Goal: Find specific fact: Find specific fact

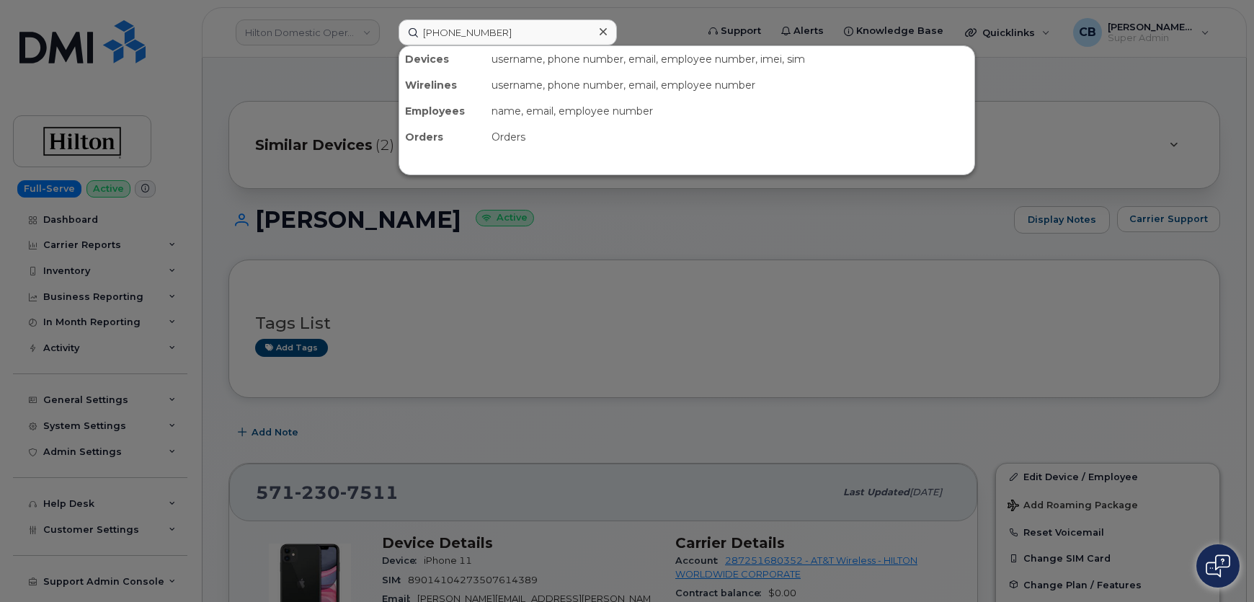
scroll to position [130, 0]
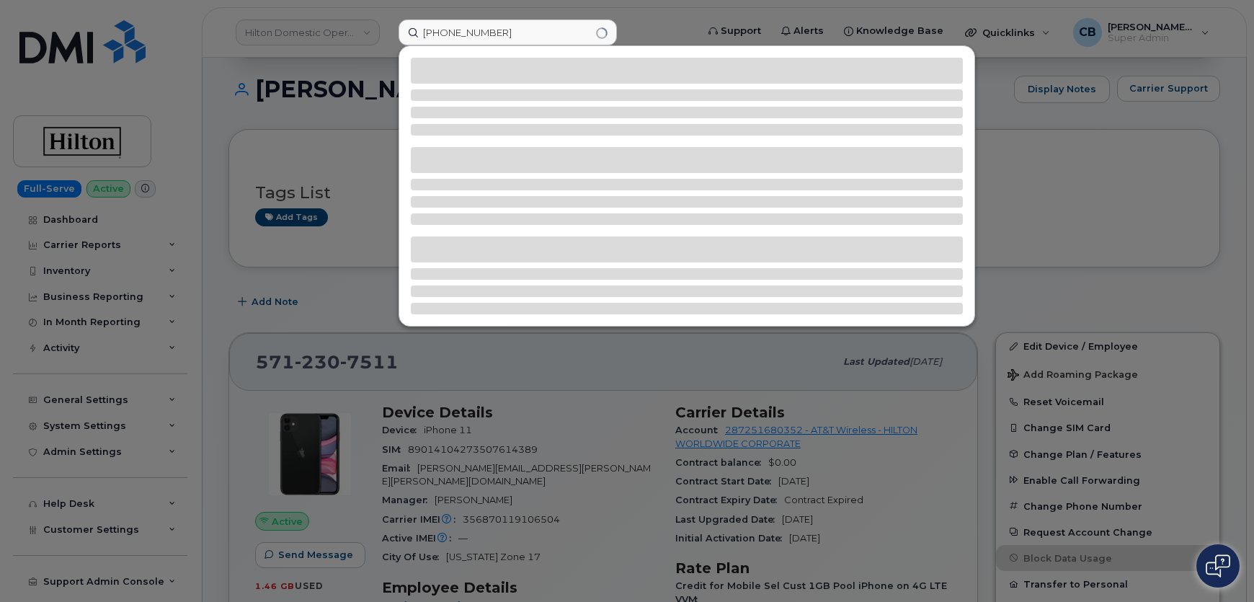
click at [445, 31] on input "[PHONE_NUMBER]" at bounding box center [508, 32] width 218 height 26
click at [466, 34] on input "503939 9716" at bounding box center [508, 32] width 218 height 26
type input "5039399716"
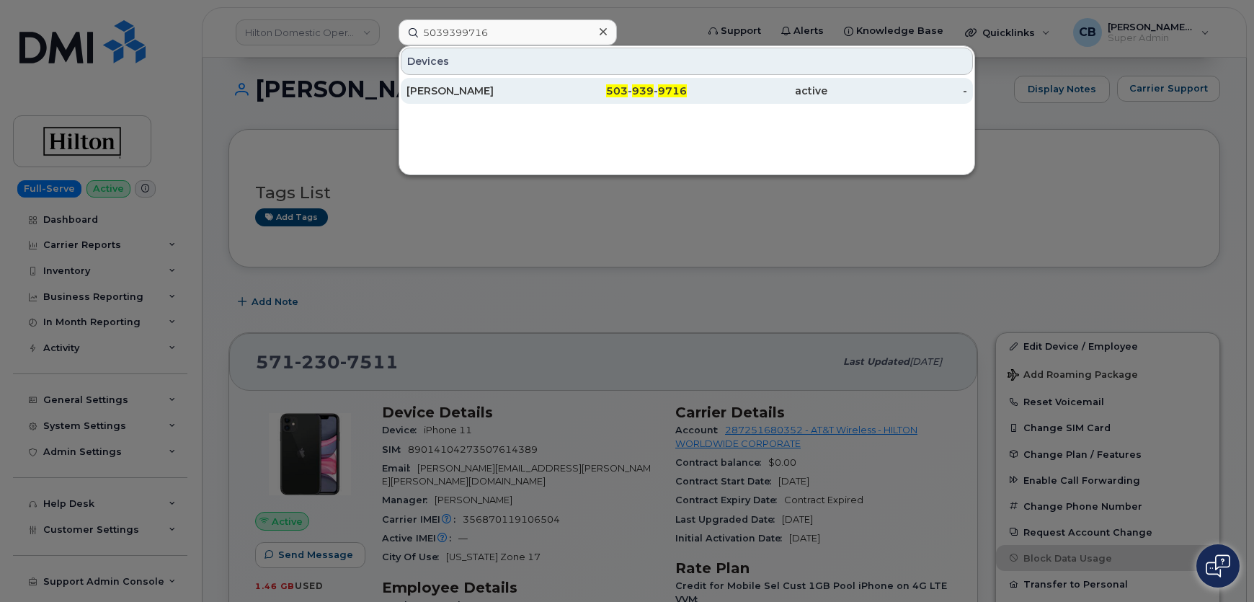
click at [428, 88] on div "[PERSON_NAME]" at bounding box center [477, 91] width 141 height 14
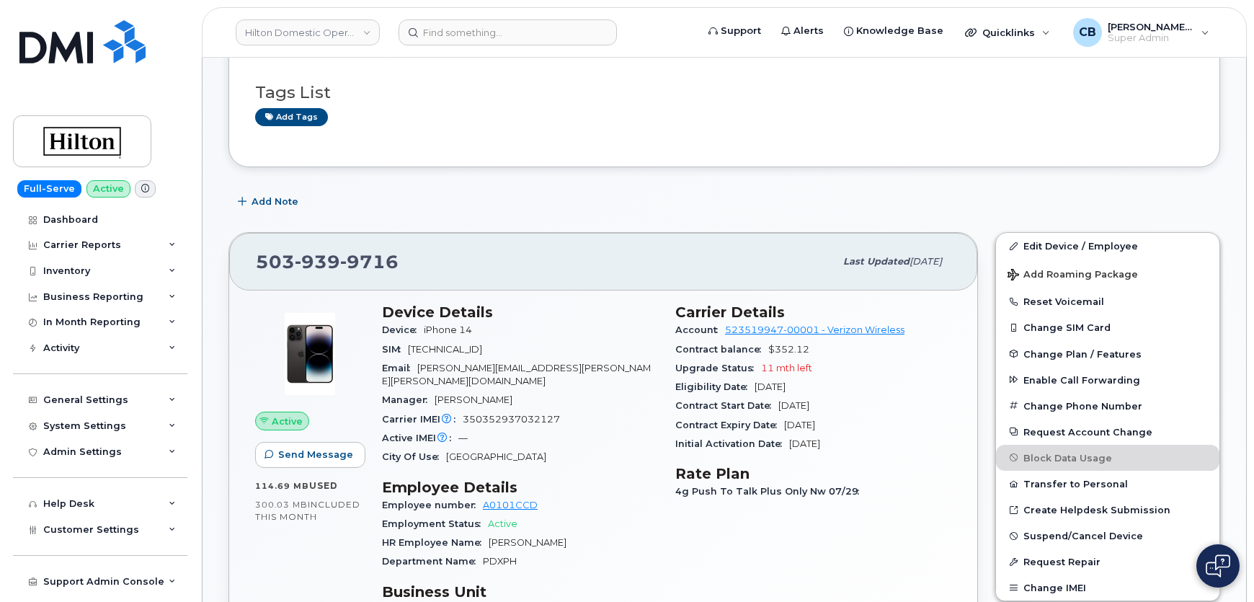
scroll to position [262, 0]
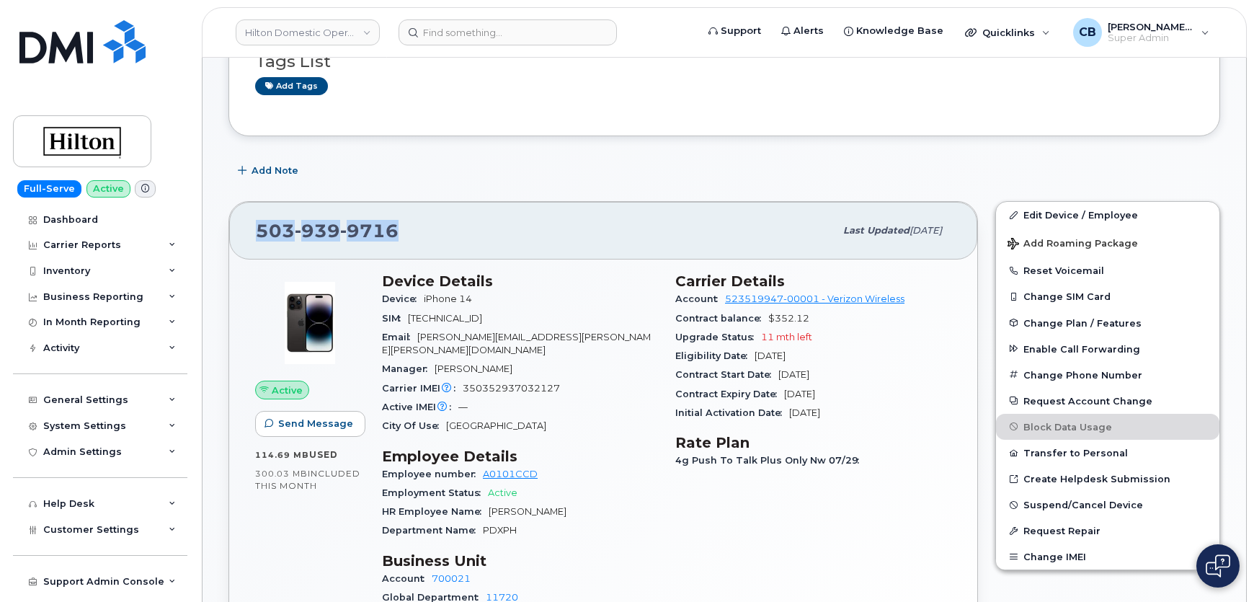
drag, startPoint x: 404, startPoint y: 230, endPoint x: 259, endPoint y: 223, distance: 145.1
click at [259, 223] on div "[PHONE_NUMBER]" at bounding box center [545, 231] width 579 height 30
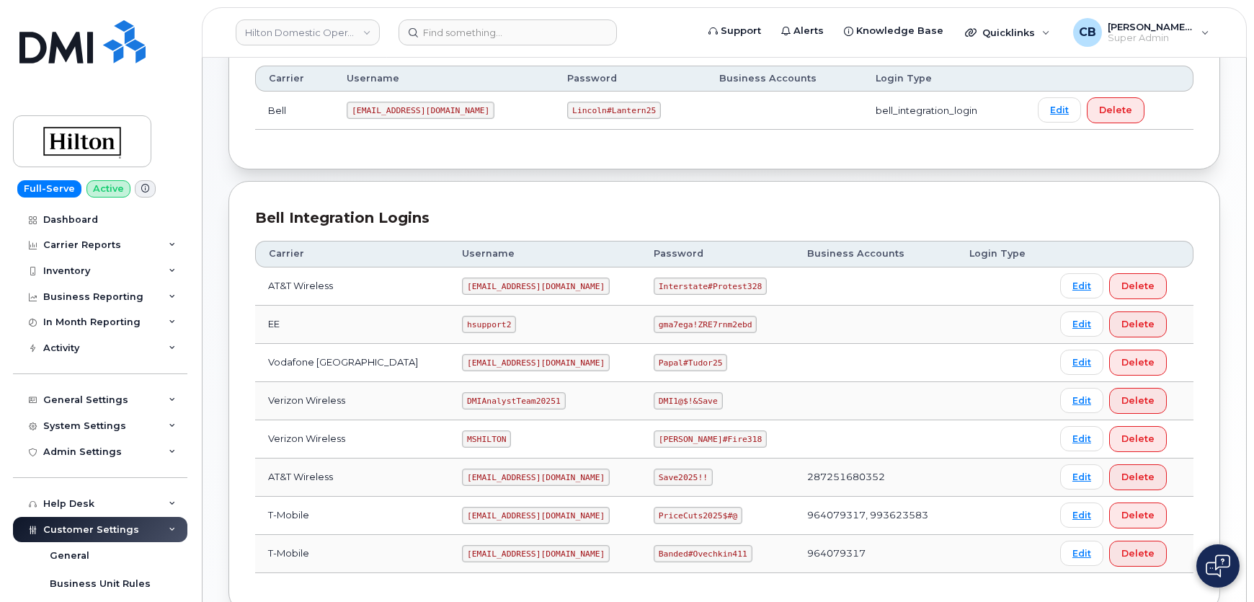
scroll to position [310, 0]
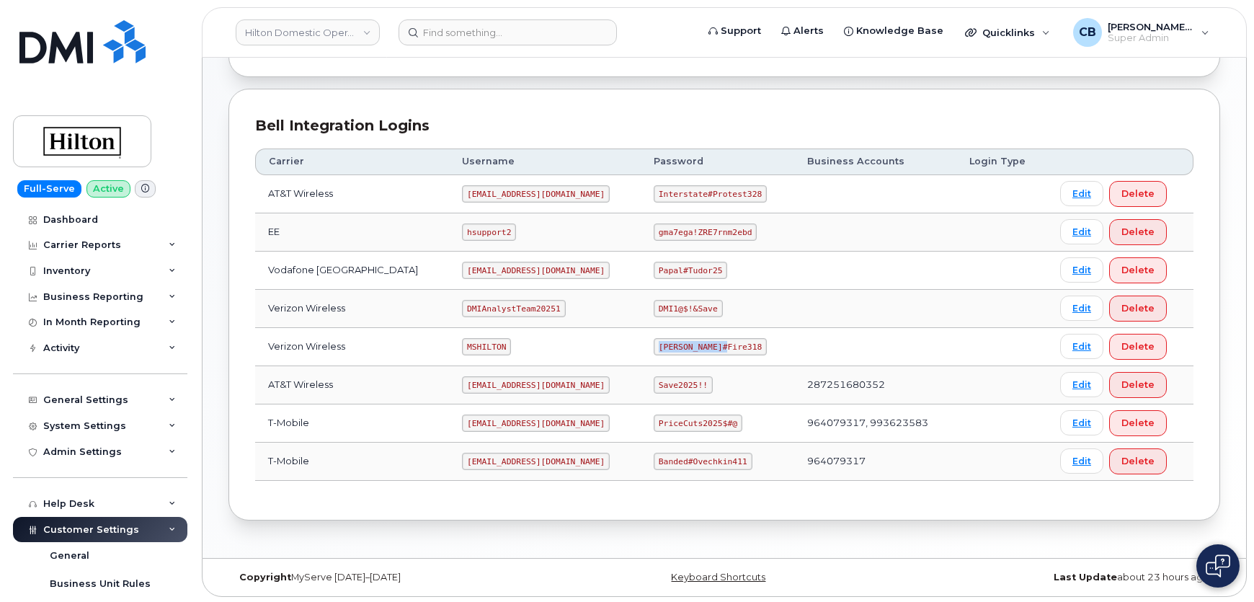
drag, startPoint x: 709, startPoint y: 345, endPoint x: 648, endPoint y: 343, distance: 61.3
click at [654, 343] on code "Edward#Fire318" at bounding box center [710, 346] width 113 height 17
copy code "Edward#Fire318"
